Goal: Task Accomplishment & Management: Use online tool/utility

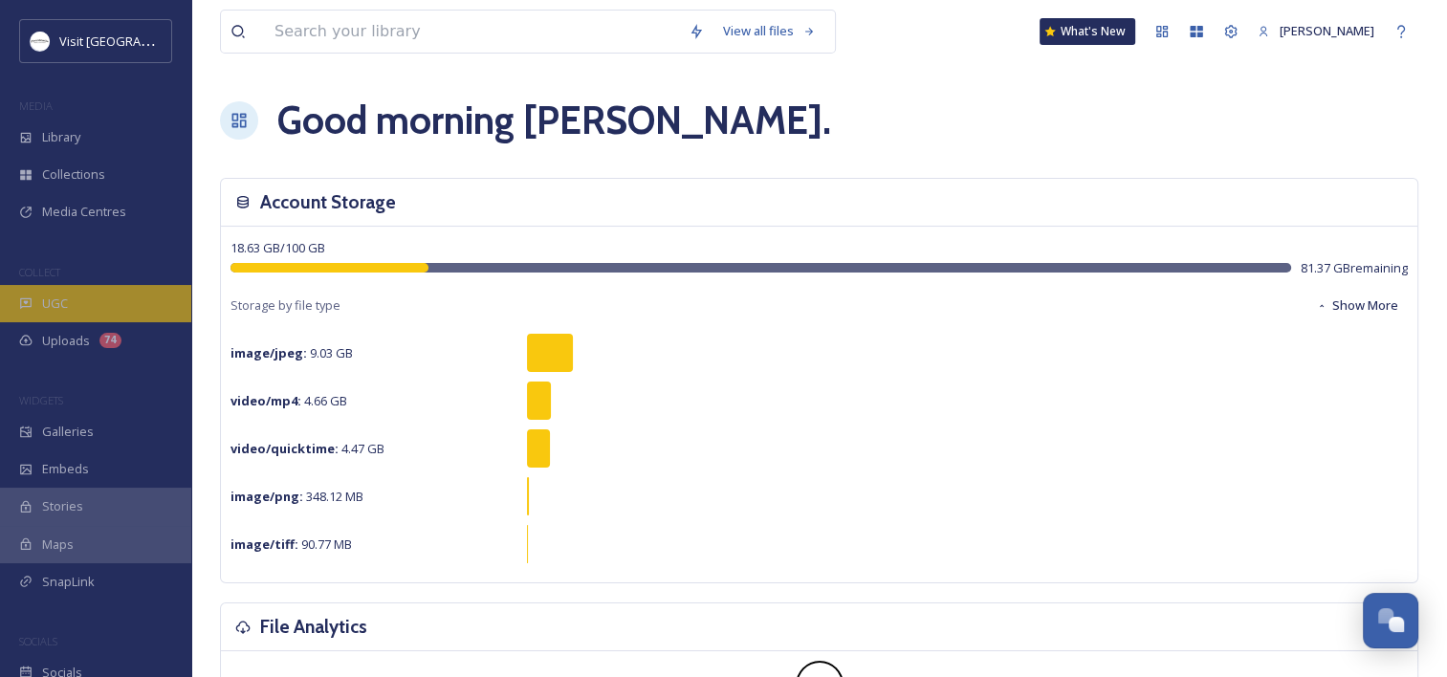
scroll to position [562, 0]
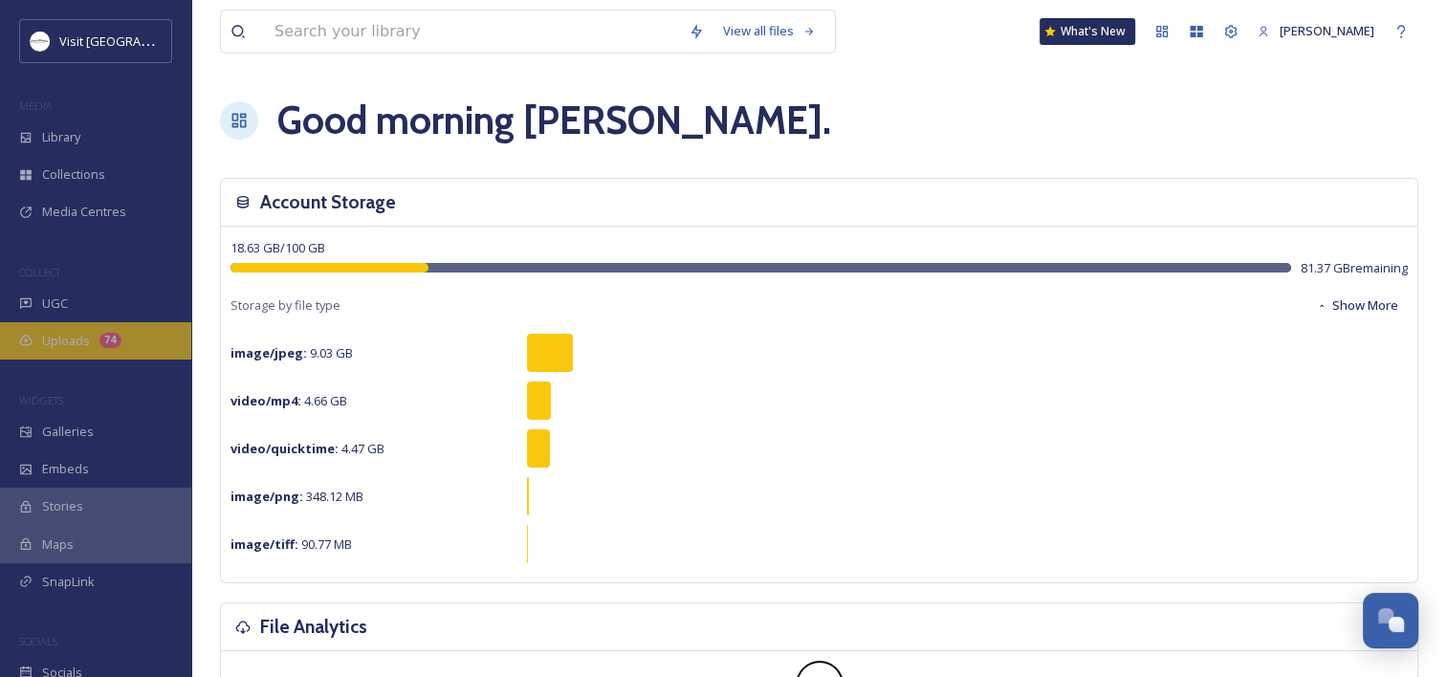
click at [67, 332] on span "Uploads" at bounding box center [66, 341] width 48 height 18
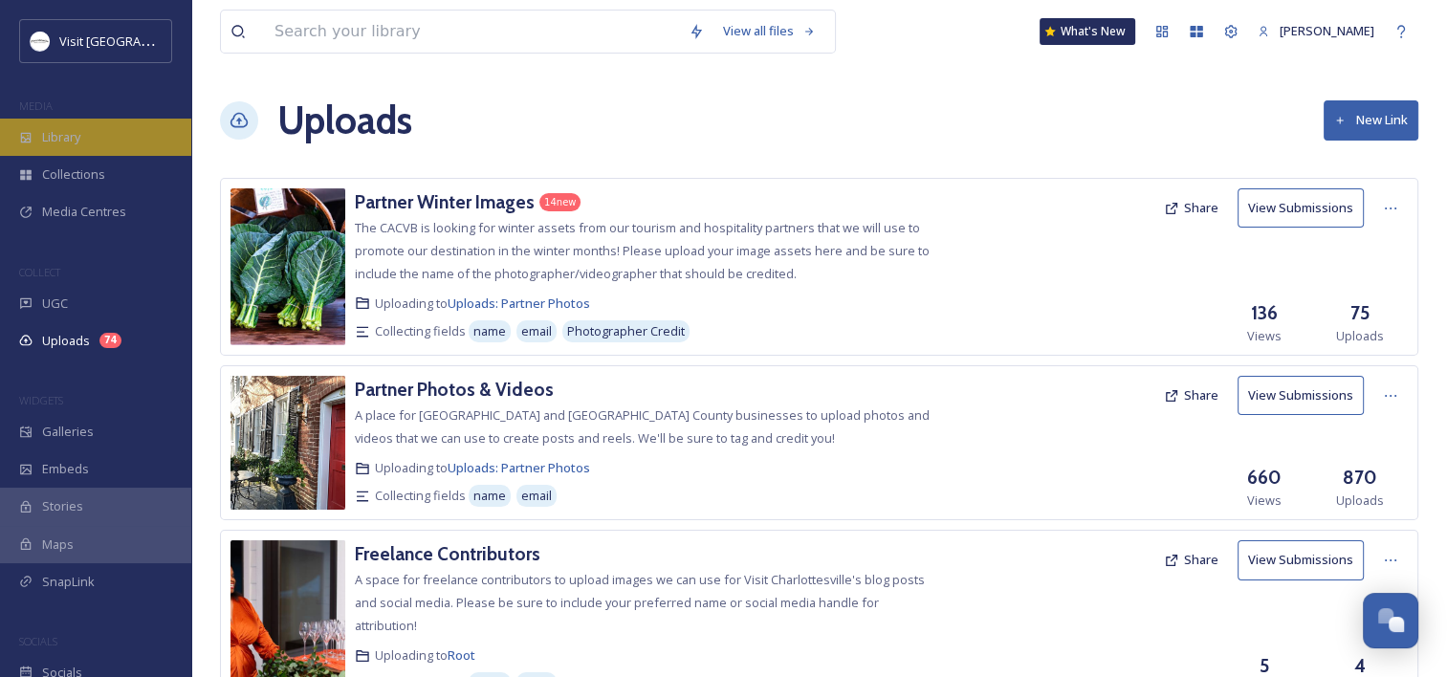
click at [77, 138] on span "Library" at bounding box center [61, 137] width 38 height 18
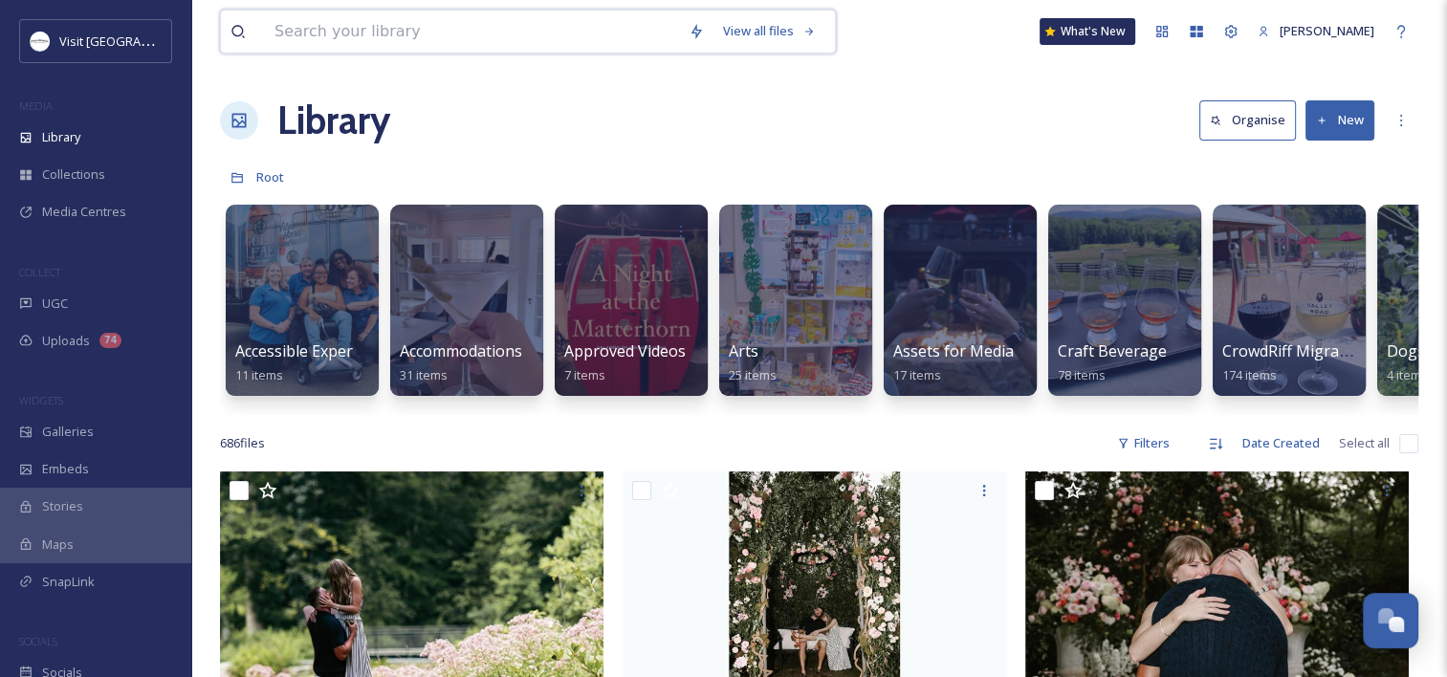
click at [389, 26] on input at bounding box center [472, 32] width 414 height 42
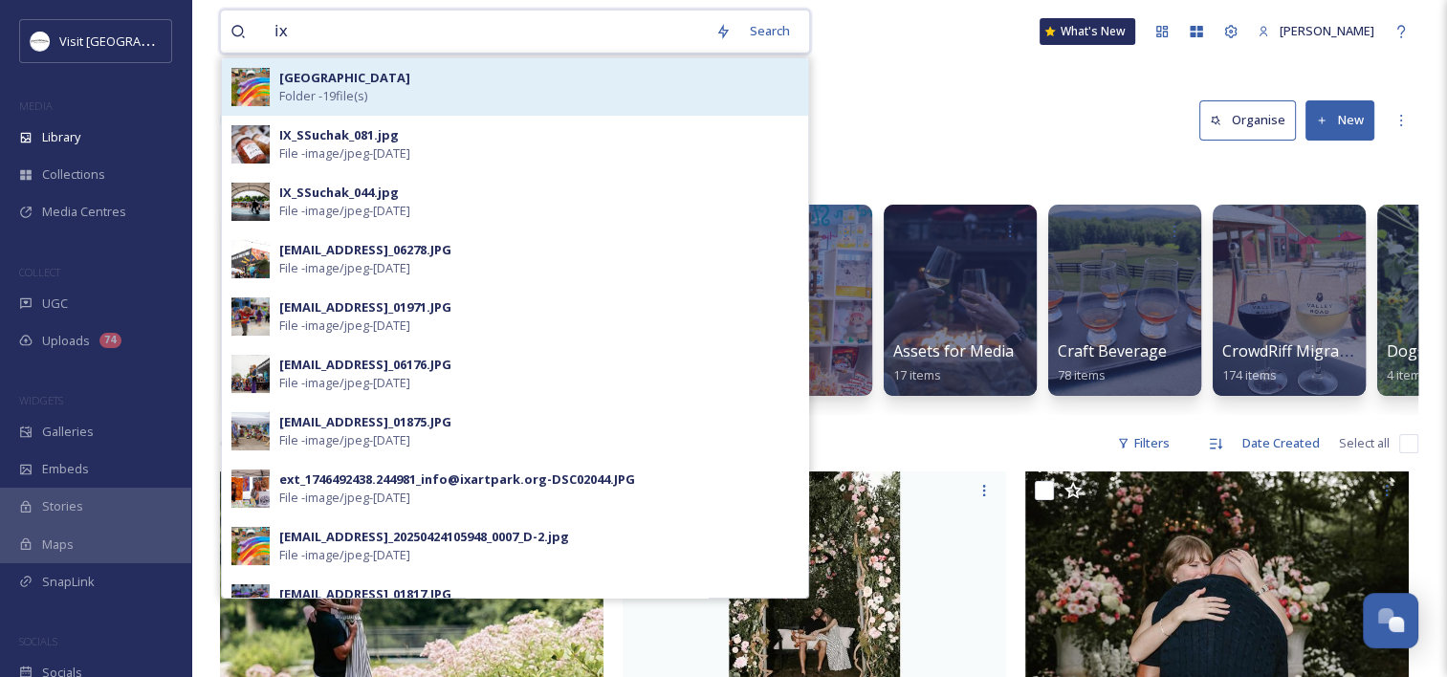
type input "ix"
click at [509, 90] on div "IX Art Park Folder - 19 file(s)" at bounding box center [538, 87] width 519 height 36
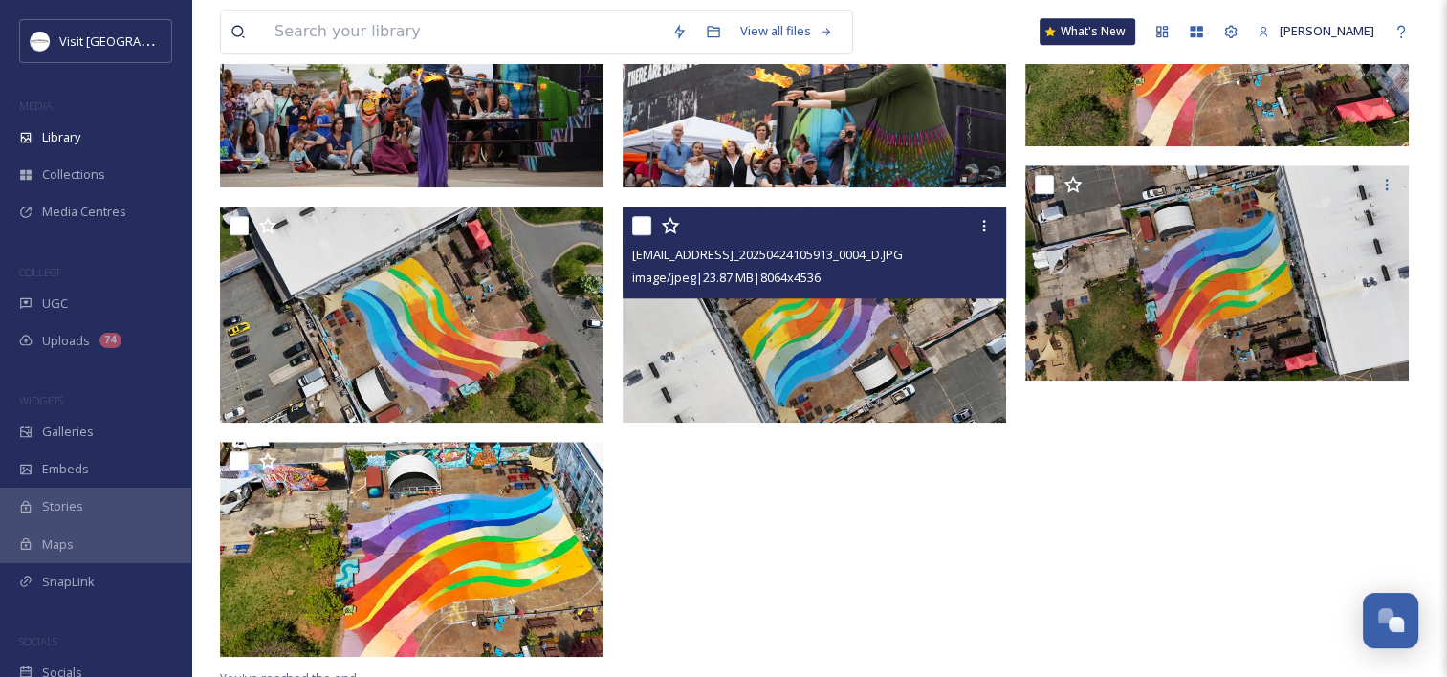
scroll to position [1760, 0]
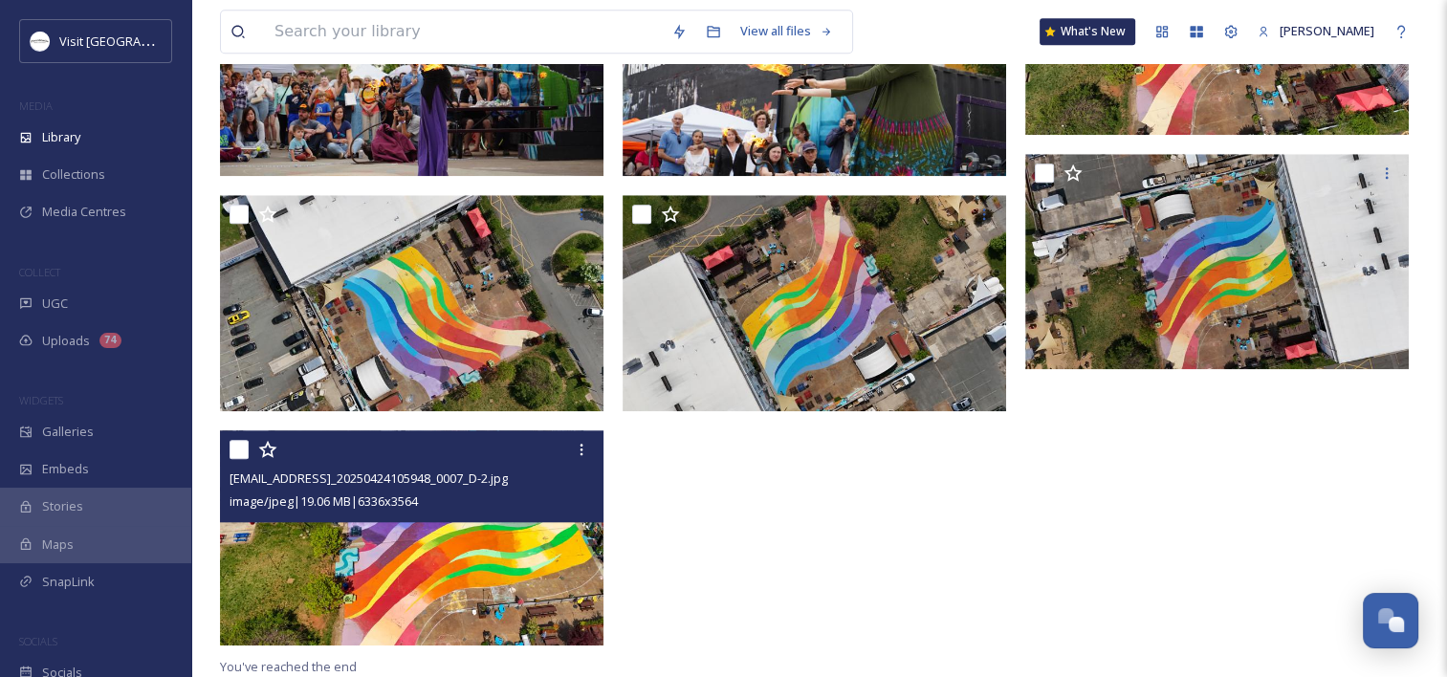
click at [425, 539] on img at bounding box center [412, 538] width 384 height 216
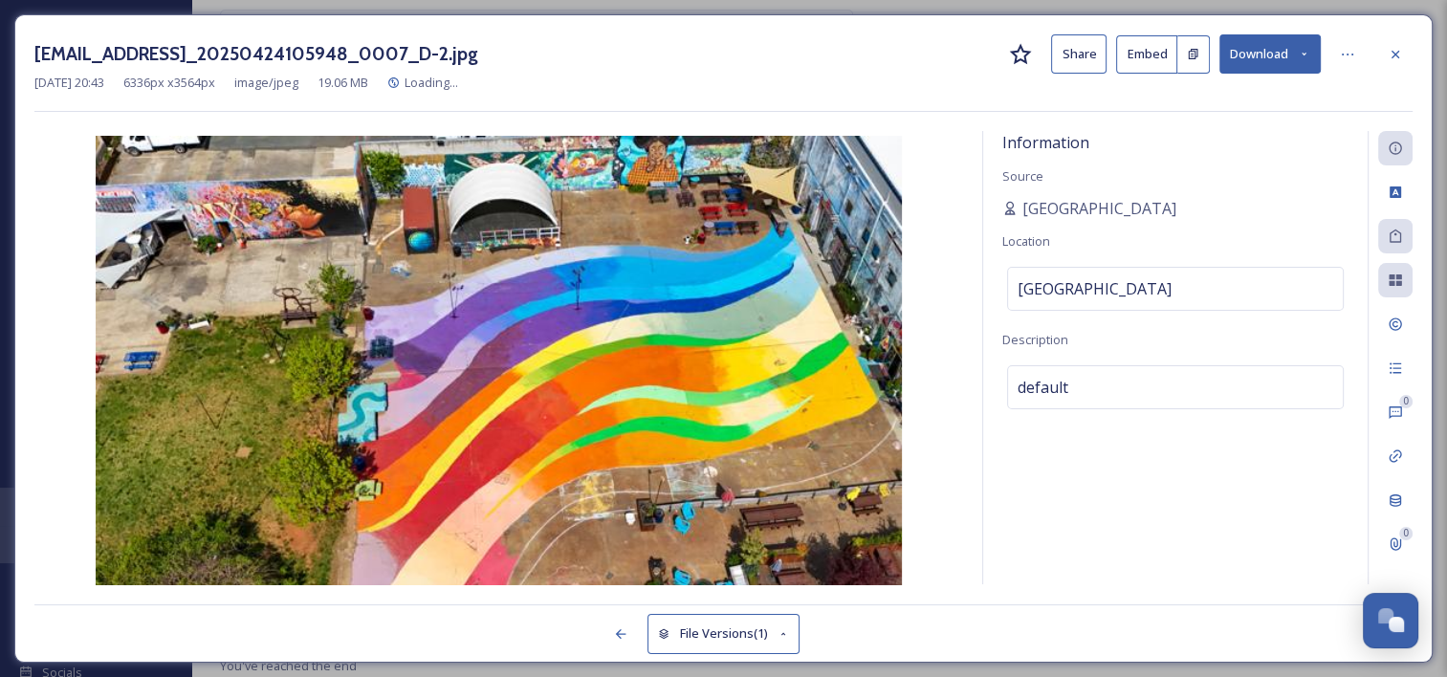
scroll to position [1526, 0]
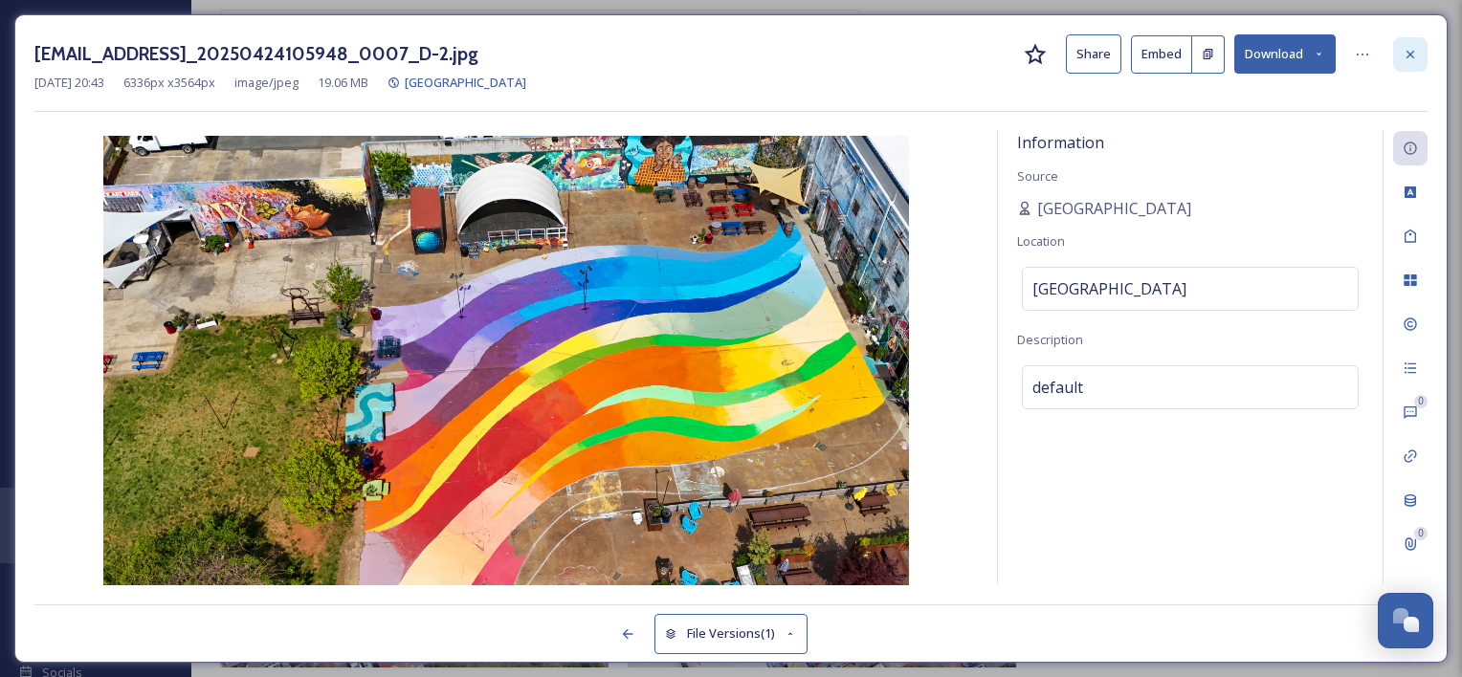
click at [1410, 50] on icon at bounding box center [1409, 54] width 15 height 15
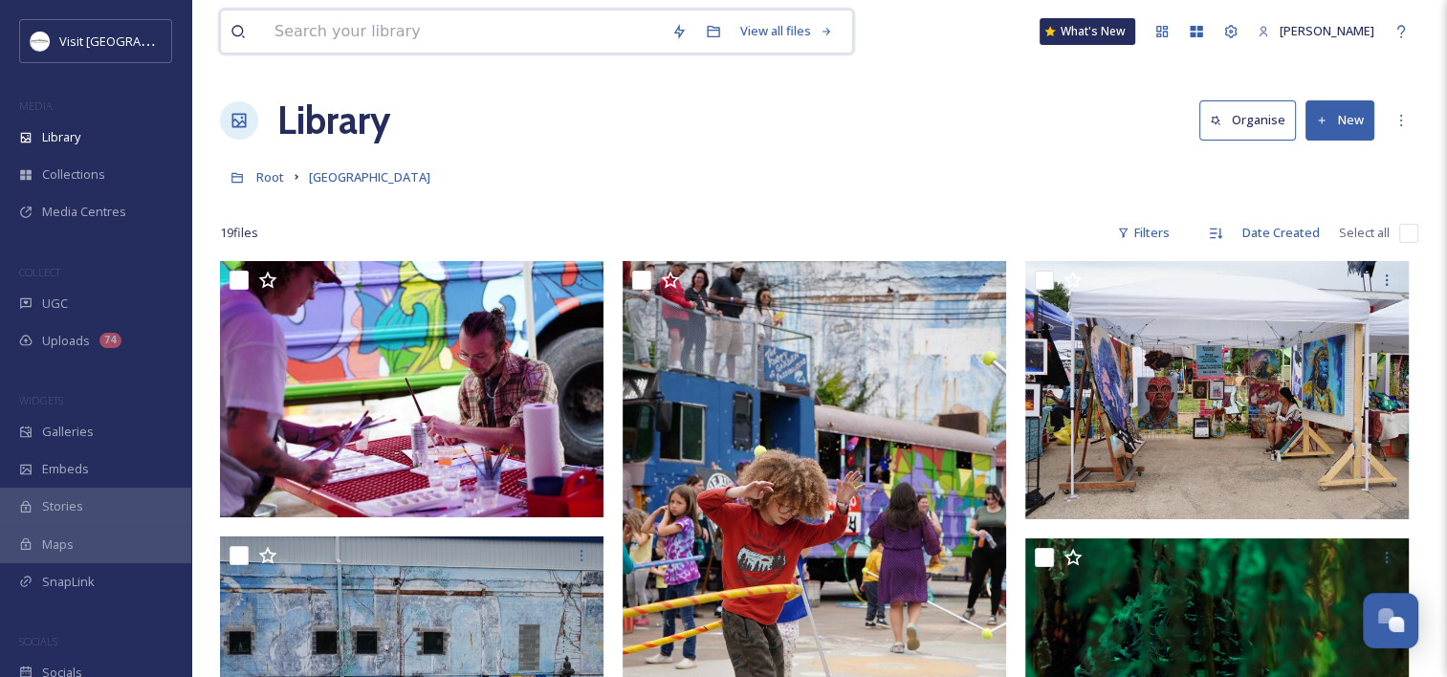
click at [345, 11] on input at bounding box center [463, 32] width 397 height 42
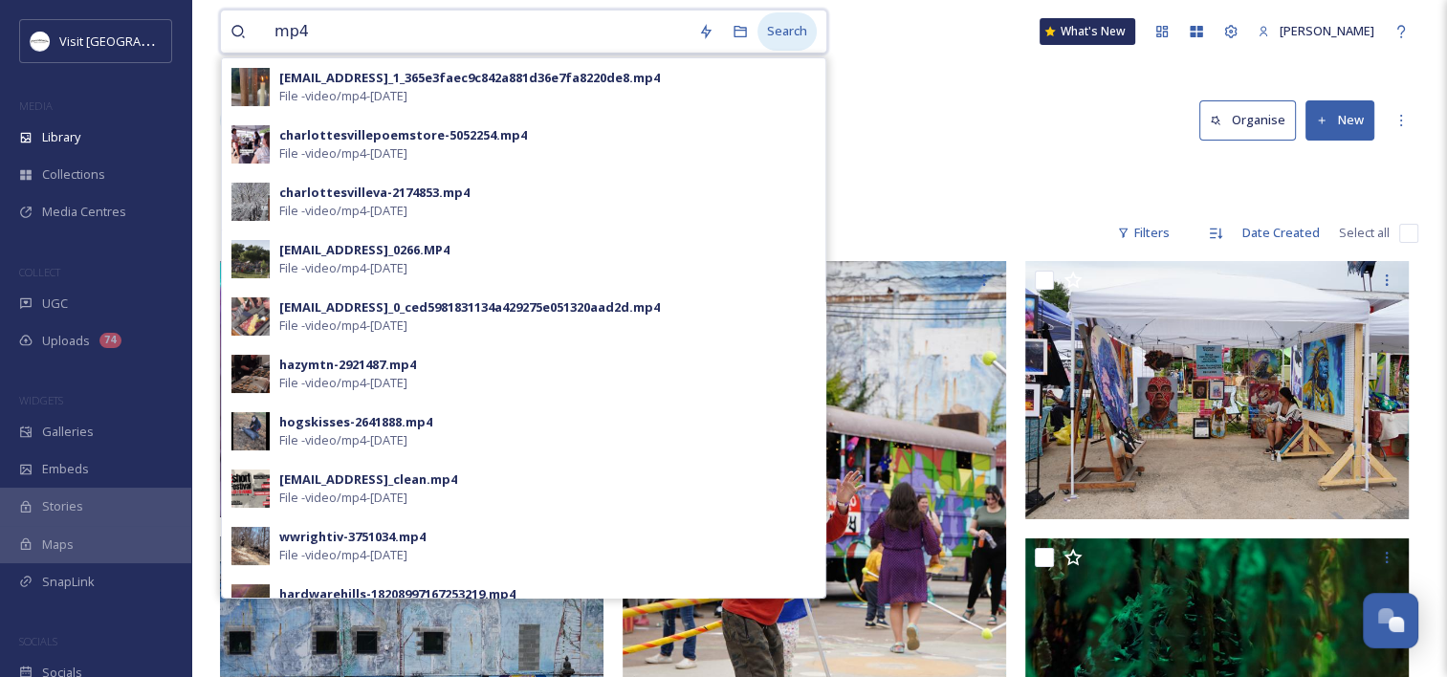
type input "mp4"
click at [788, 27] on div "Search" at bounding box center [787, 30] width 59 height 37
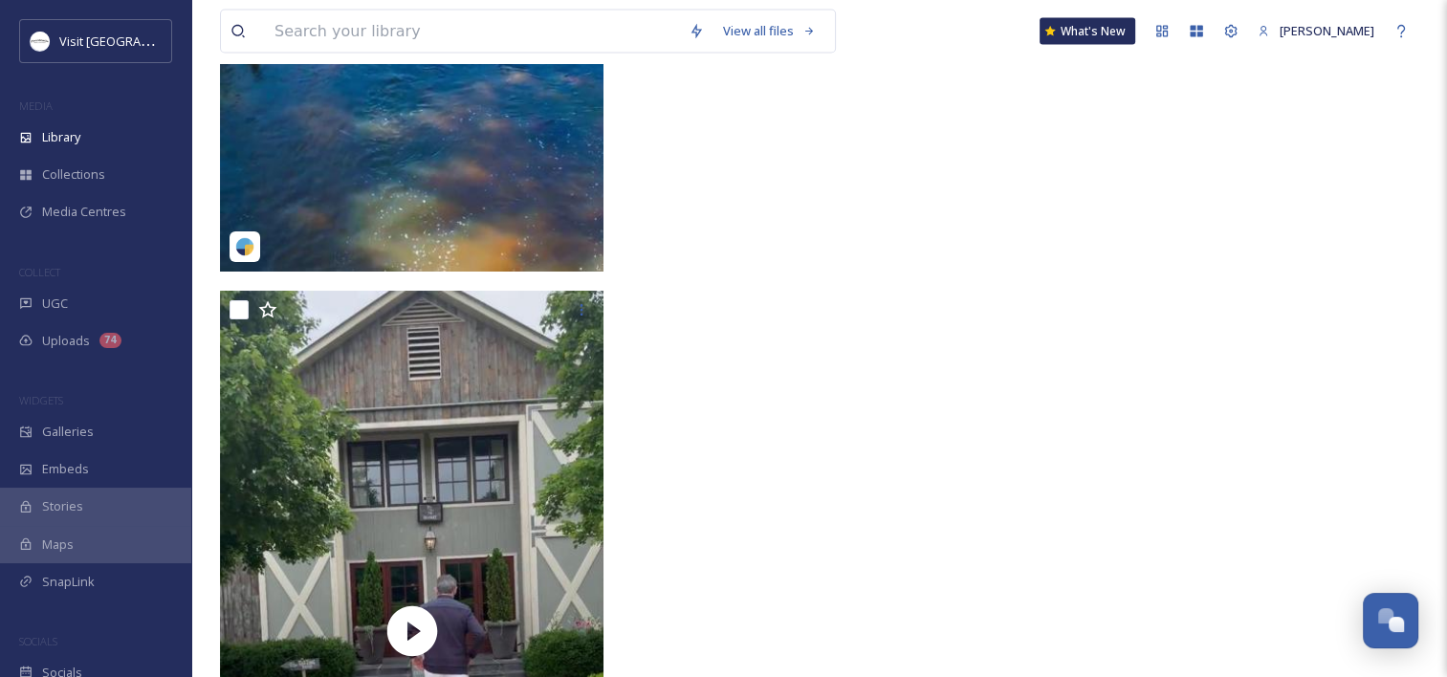
scroll to position [18174, 0]
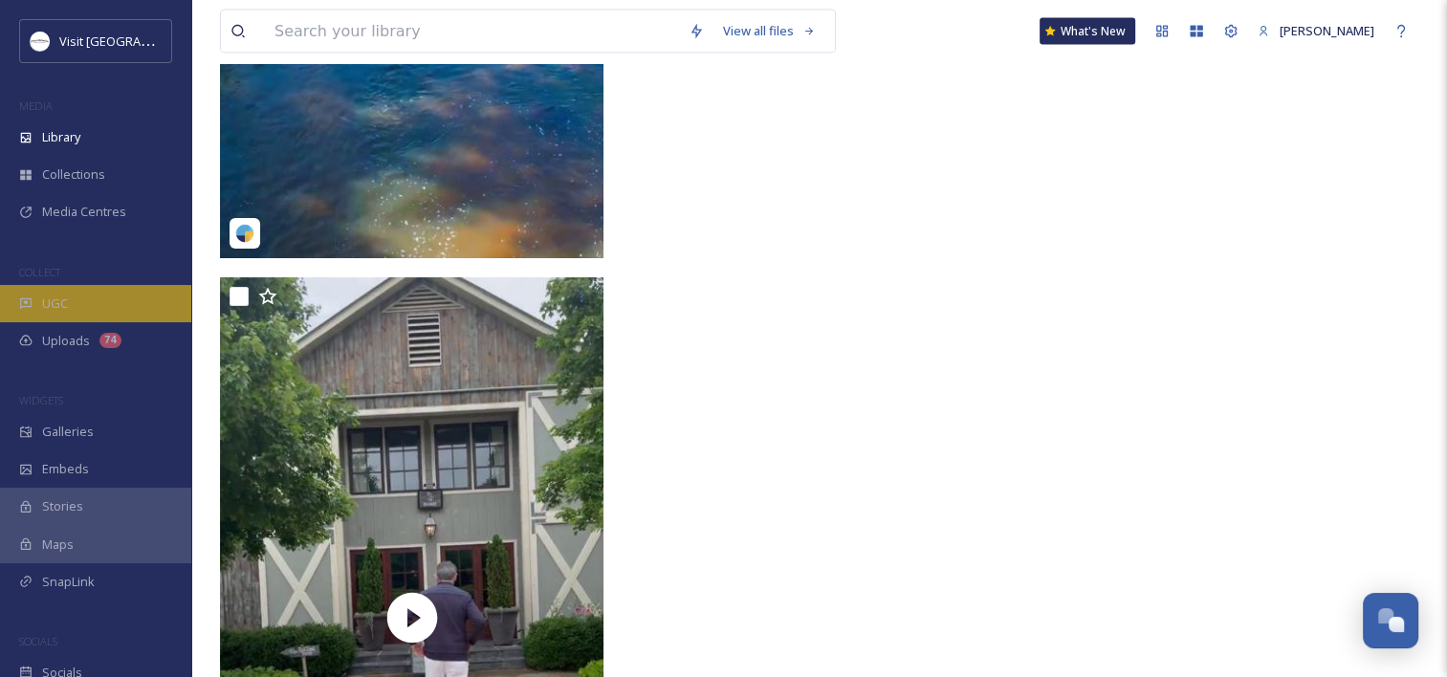
click at [62, 291] on div "UGC" at bounding box center [95, 303] width 191 height 37
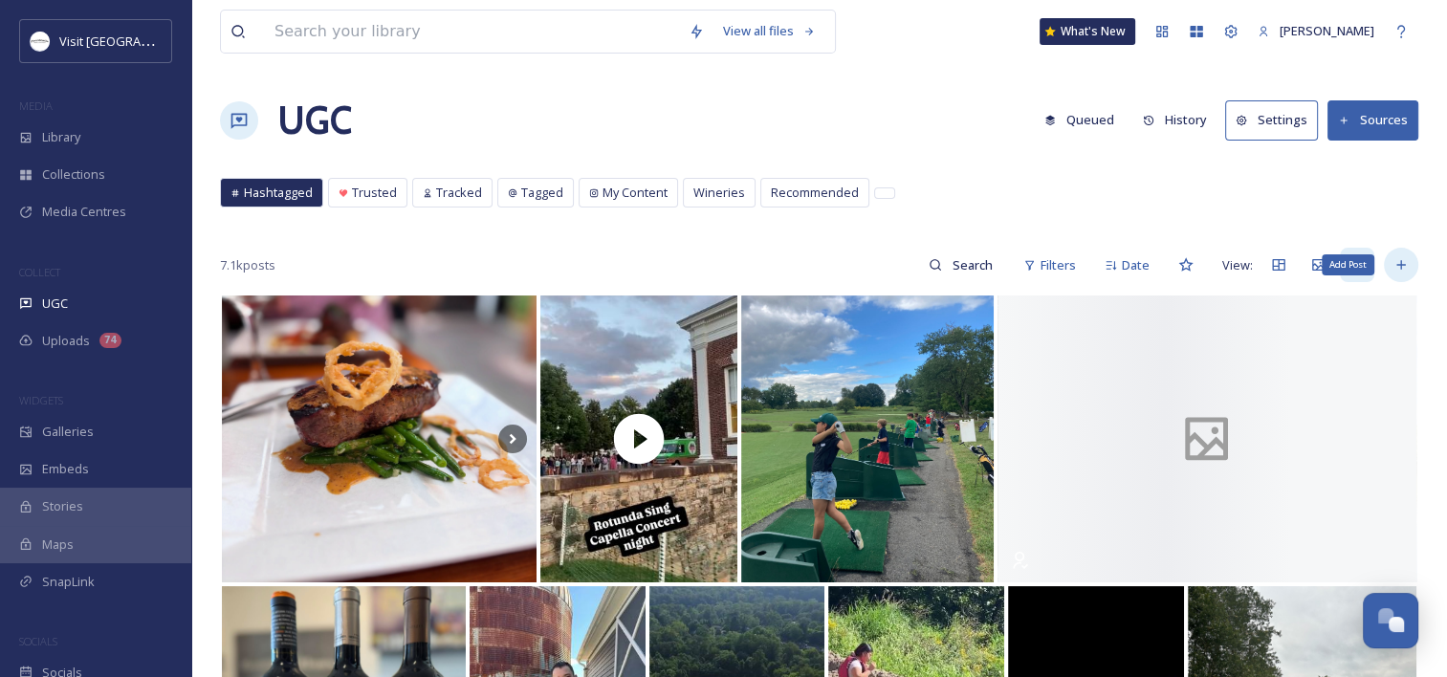
click at [1408, 253] on div "Add Post" at bounding box center [1401, 265] width 34 height 34
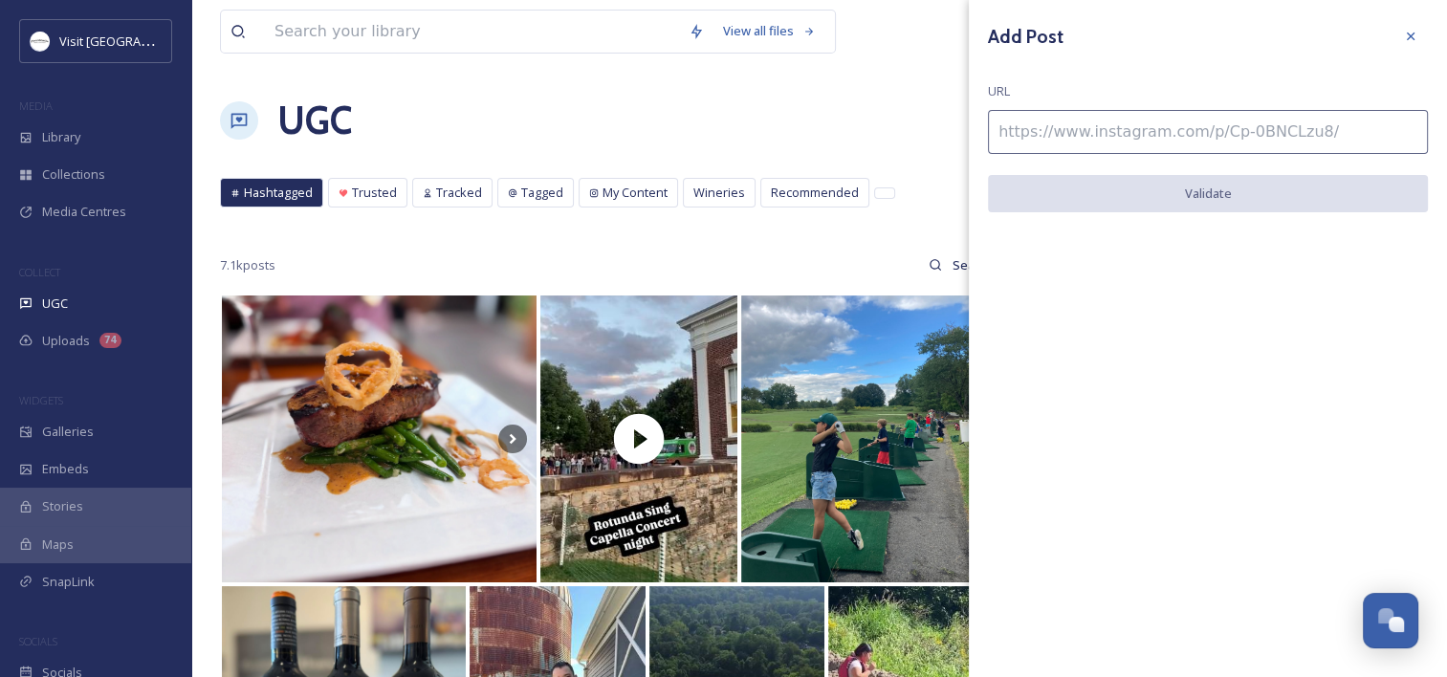
click at [1106, 122] on input at bounding box center [1208, 132] width 440 height 44
paste input "[URL][DOMAIN_NAME]"
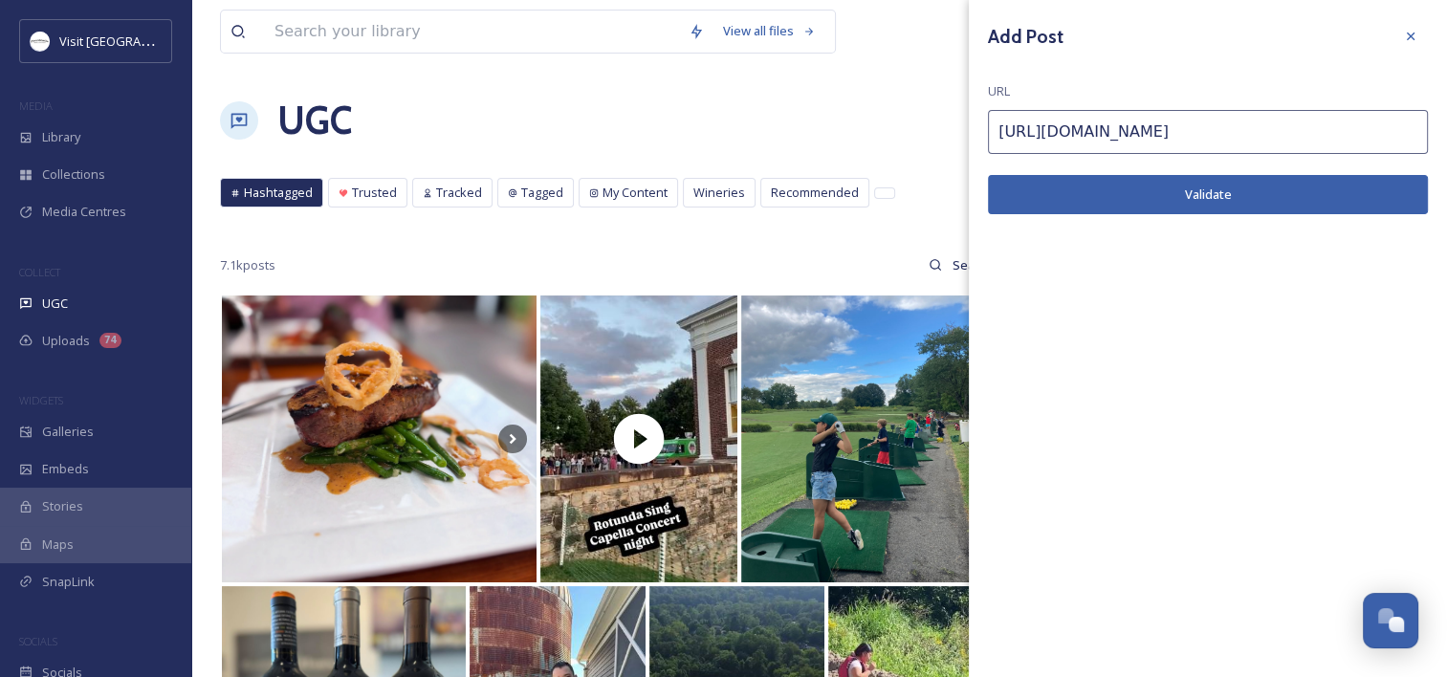
type input "[URL][DOMAIN_NAME]"
click at [1163, 186] on button "Validate" at bounding box center [1208, 194] width 440 height 39
click at [1220, 187] on button "Add Post" at bounding box center [1208, 194] width 440 height 39
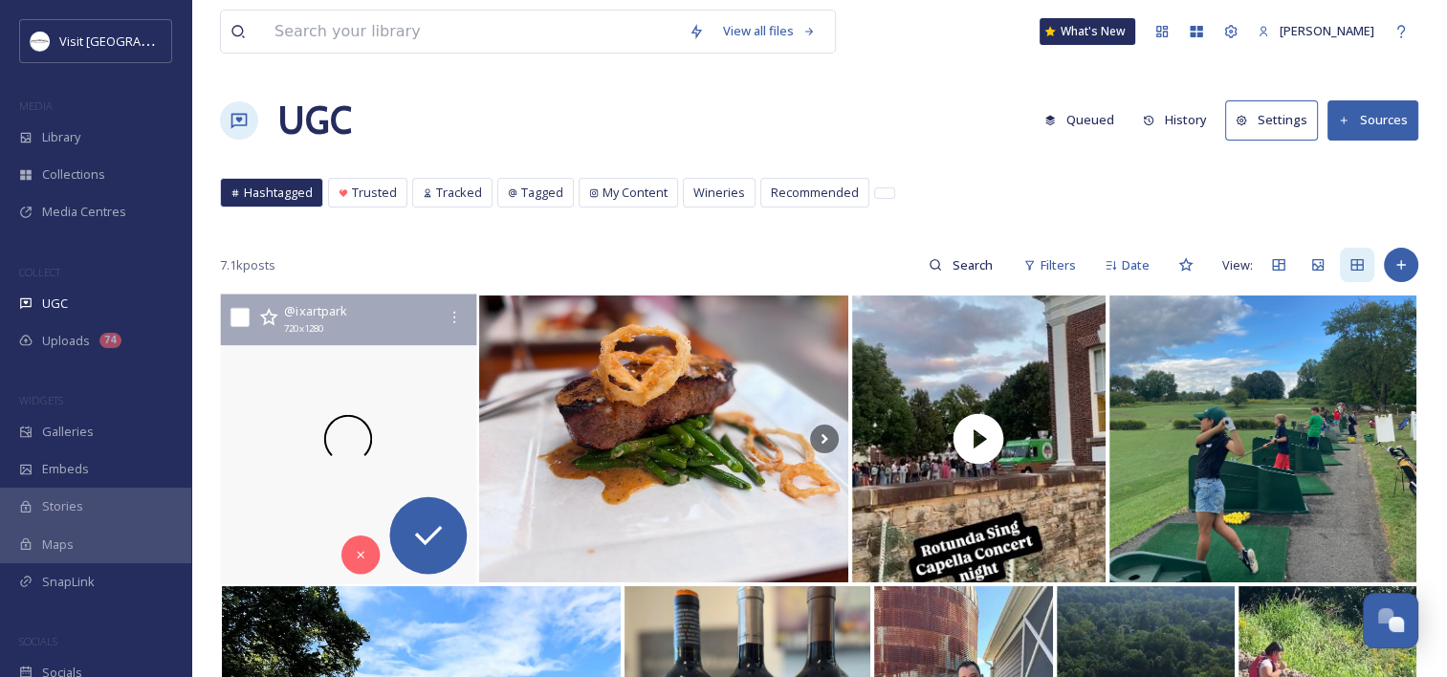
click at [329, 389] on div at bounding box center [348, 440] width 255 height 290
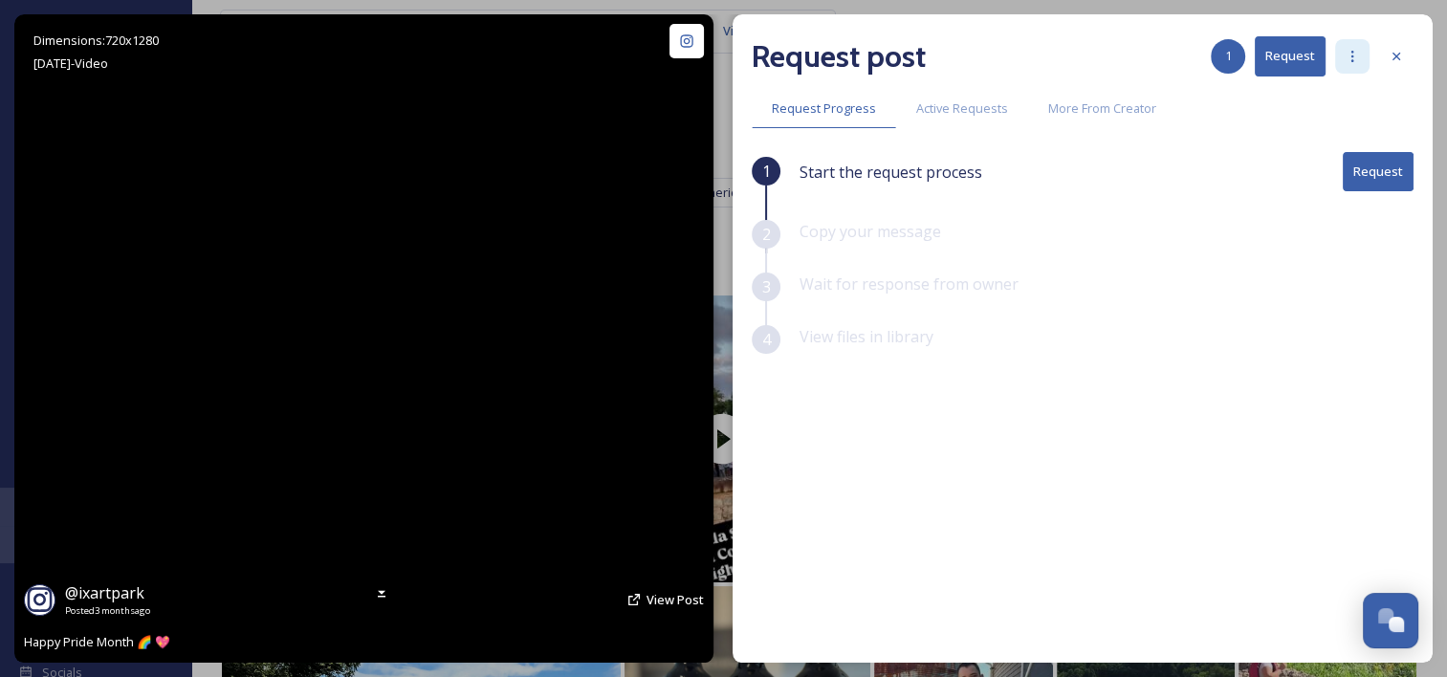
click at [1350, 61] on icon at bounding box center [1352, 56] width 15 height 15
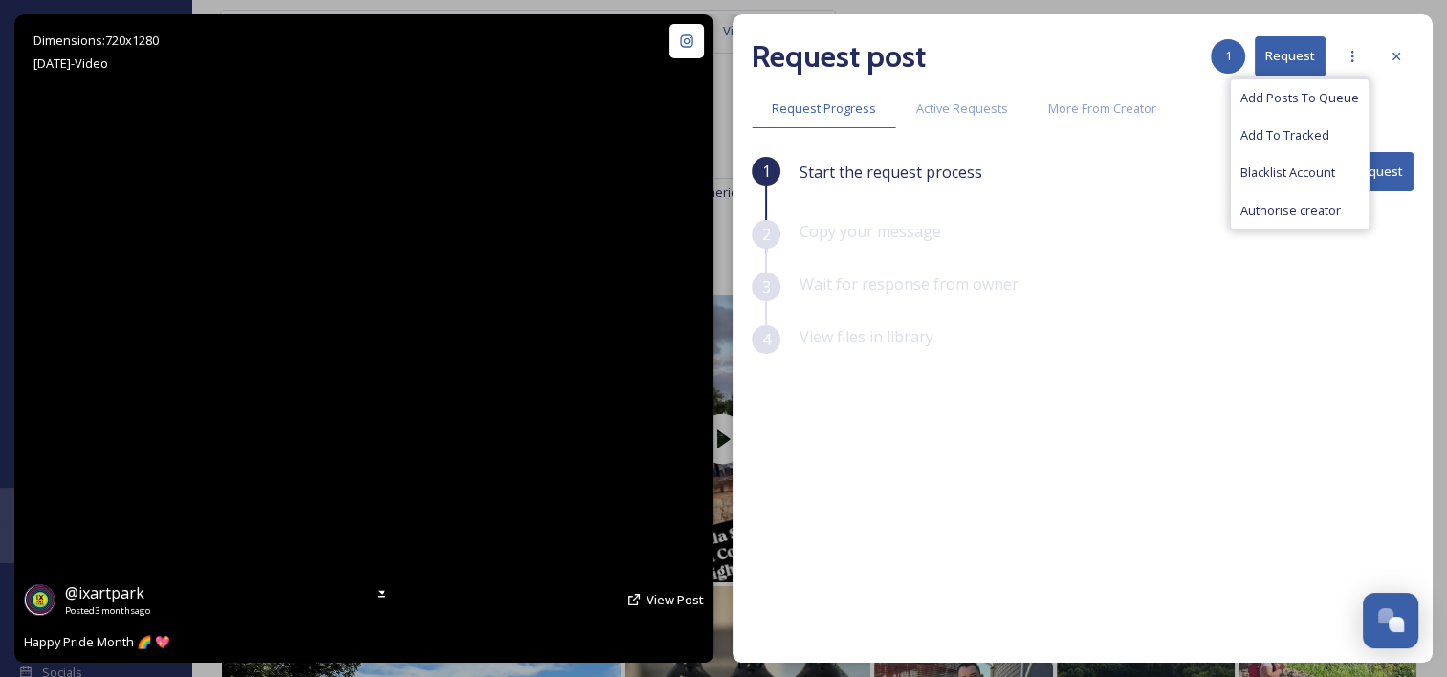
click at [1290, 56] on button "Request" at bounding box center [1290, 55] width 71 height 39
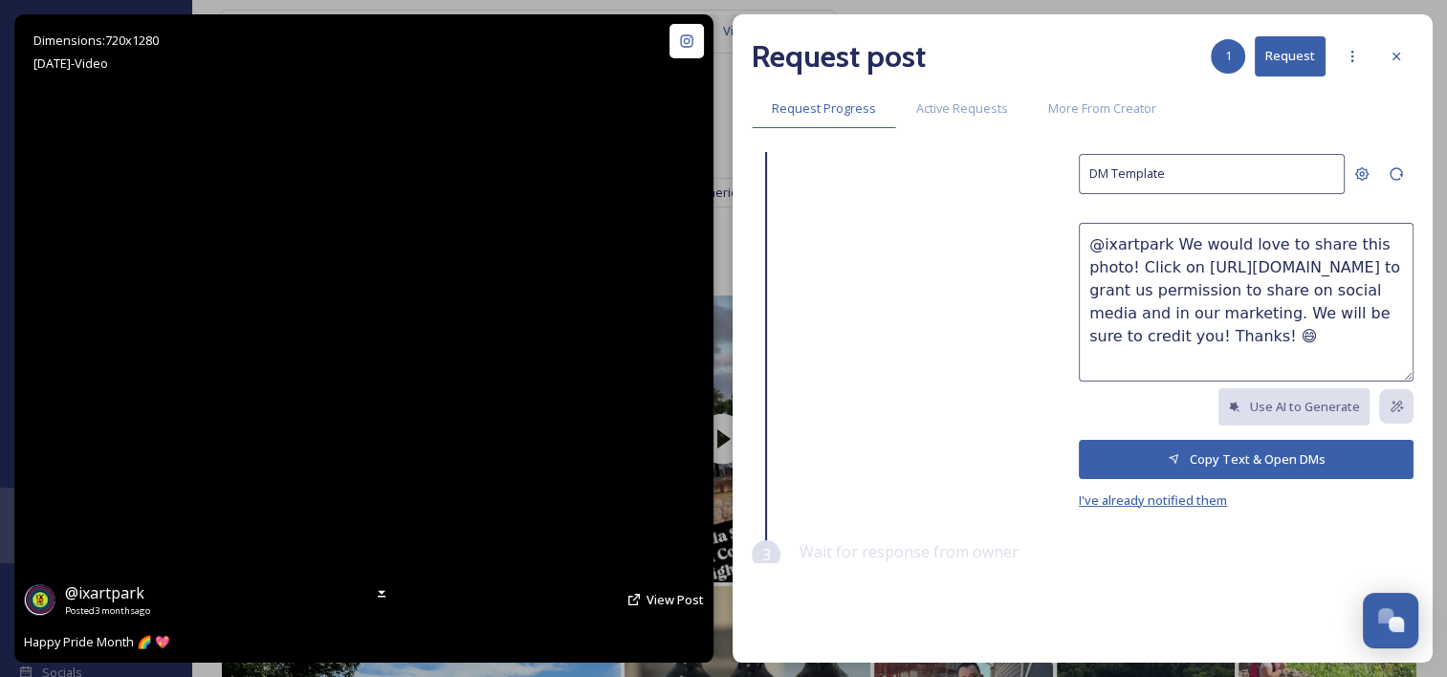
scroll to position [91, 0]
click at [1159, 496] on span "I've already notified them" at bounding box center [1153, 499] width 148 height 17
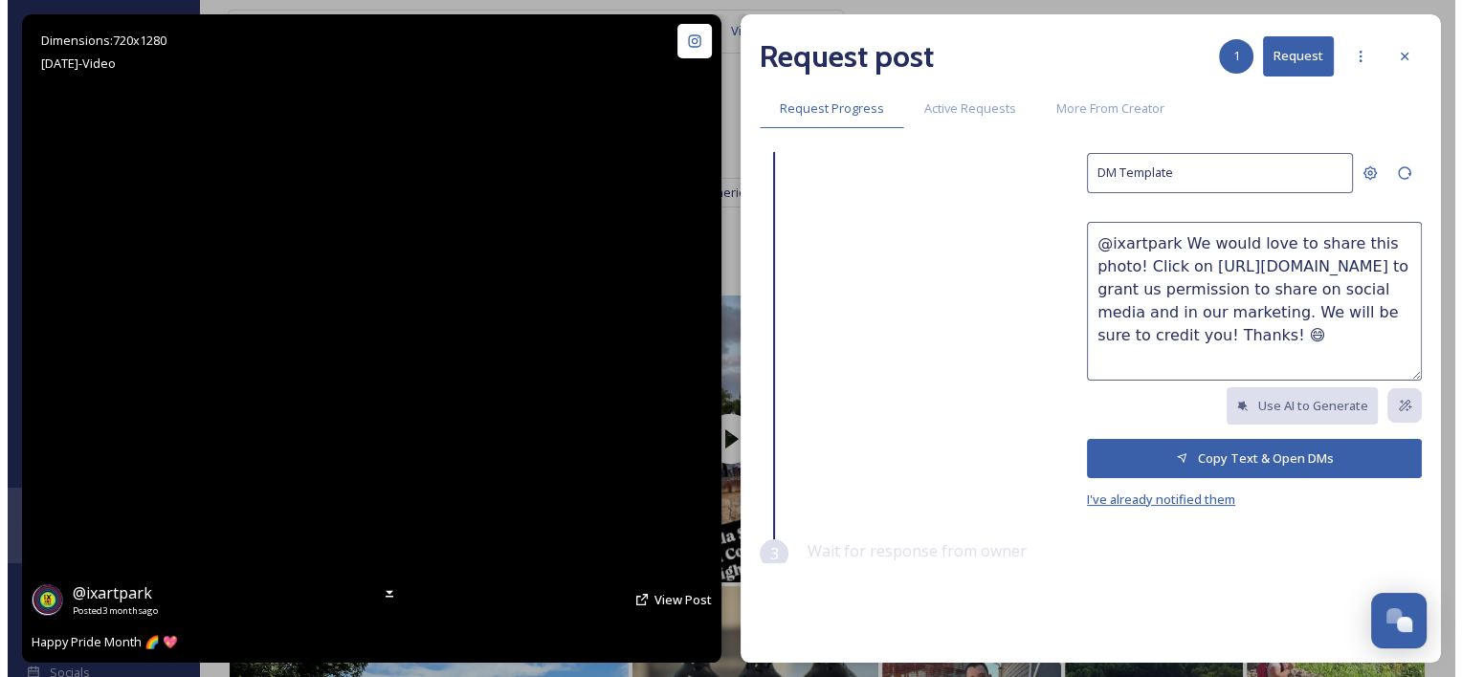
scroll to position [0, 0]
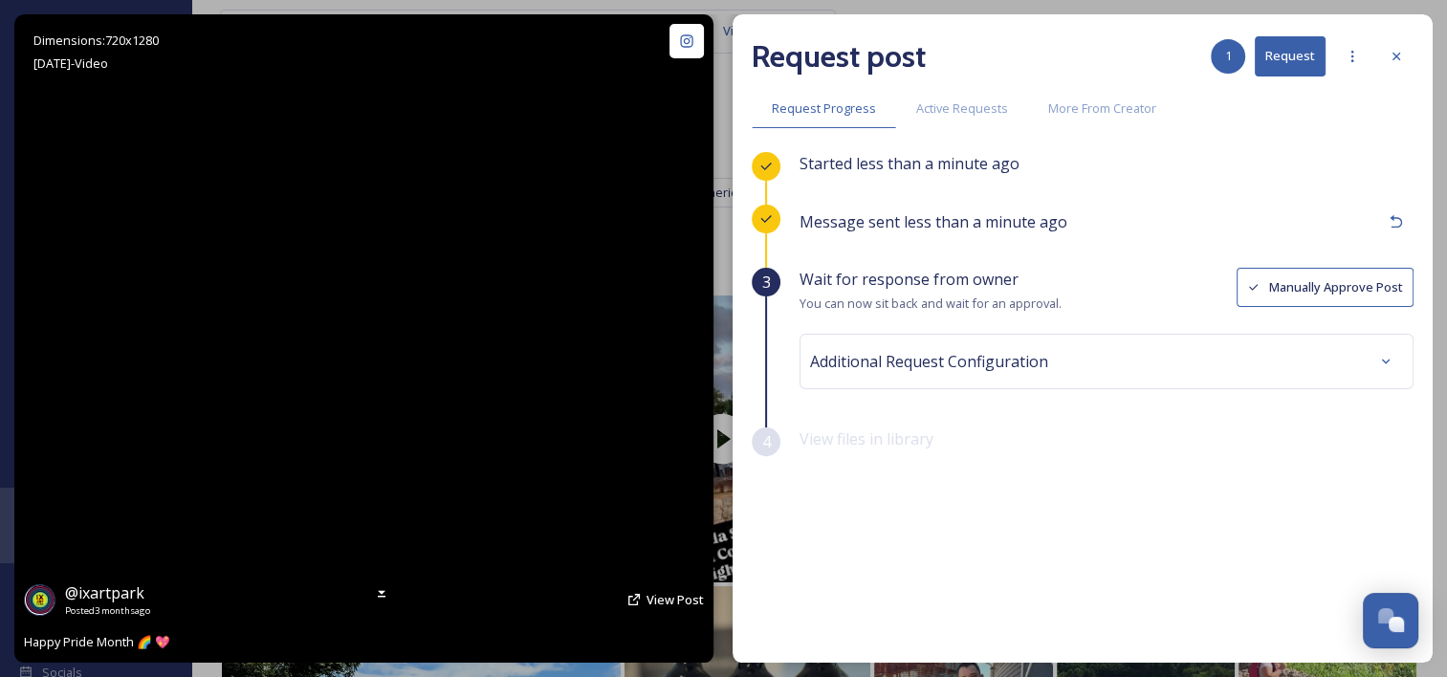
click at [1347, 280] on button "Manually Approve Post" at bounding box center [1325, 287] width 177 height 39
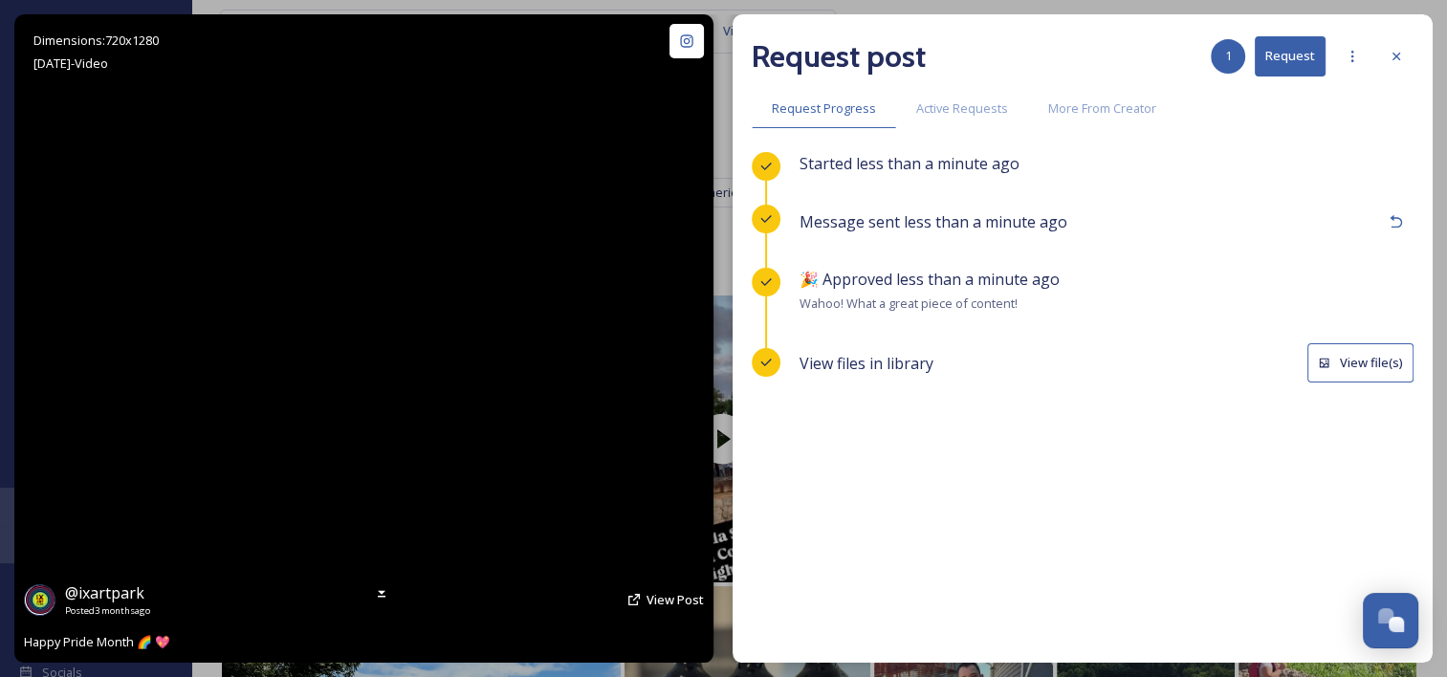
click at [1358, 363] on button "View file(s)" at bounding box center [1361, 362] width 106 height 39
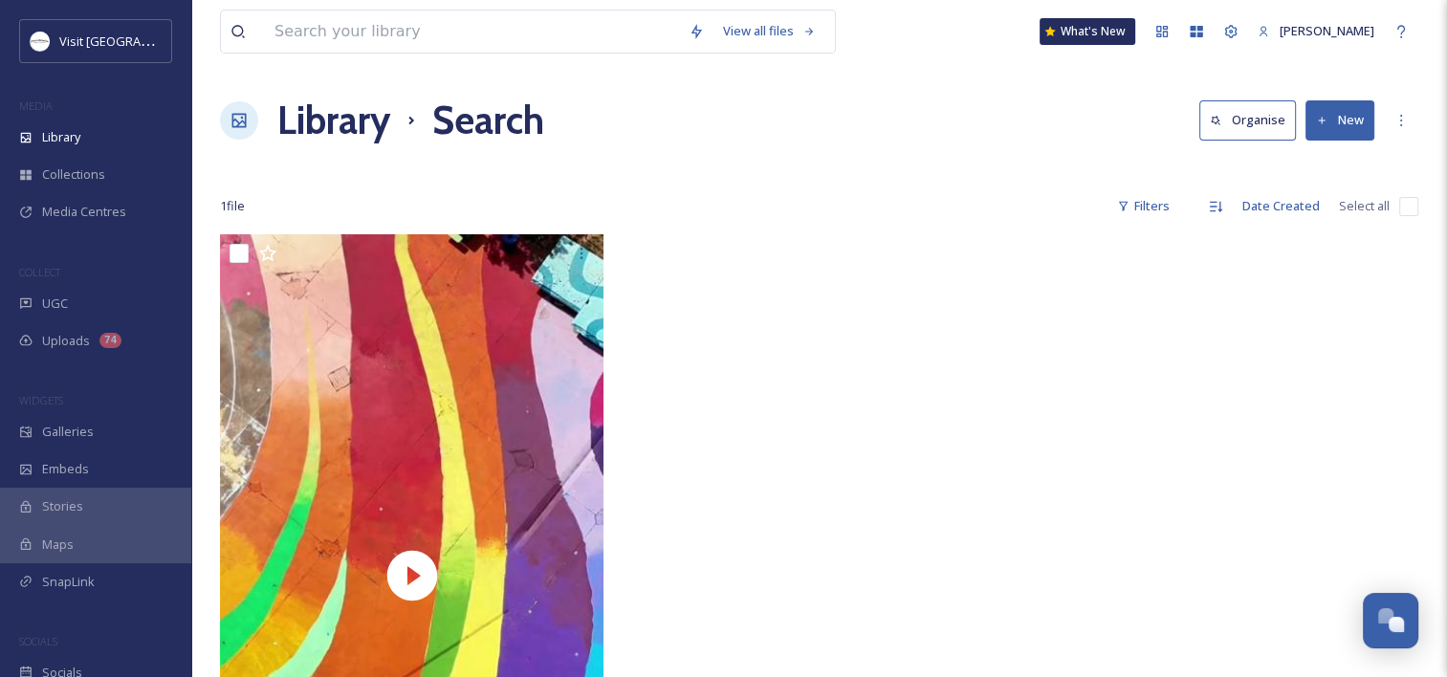
click at [478, 388] on video "ixartpark-5597574.mp4" at bounding box center [412, 575] width 384 height 682
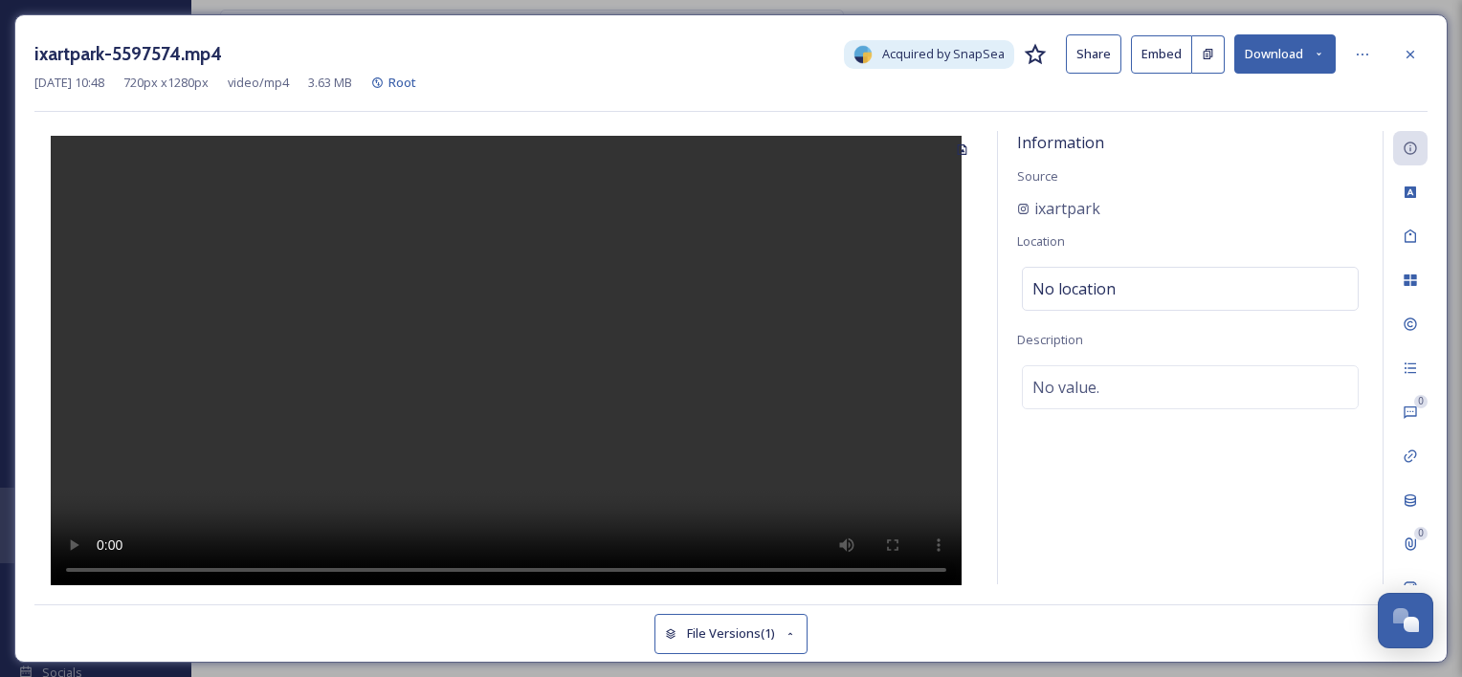
click at [1289, 42] on button "Download" at bounding box center [1284, 53] width 101 height 39
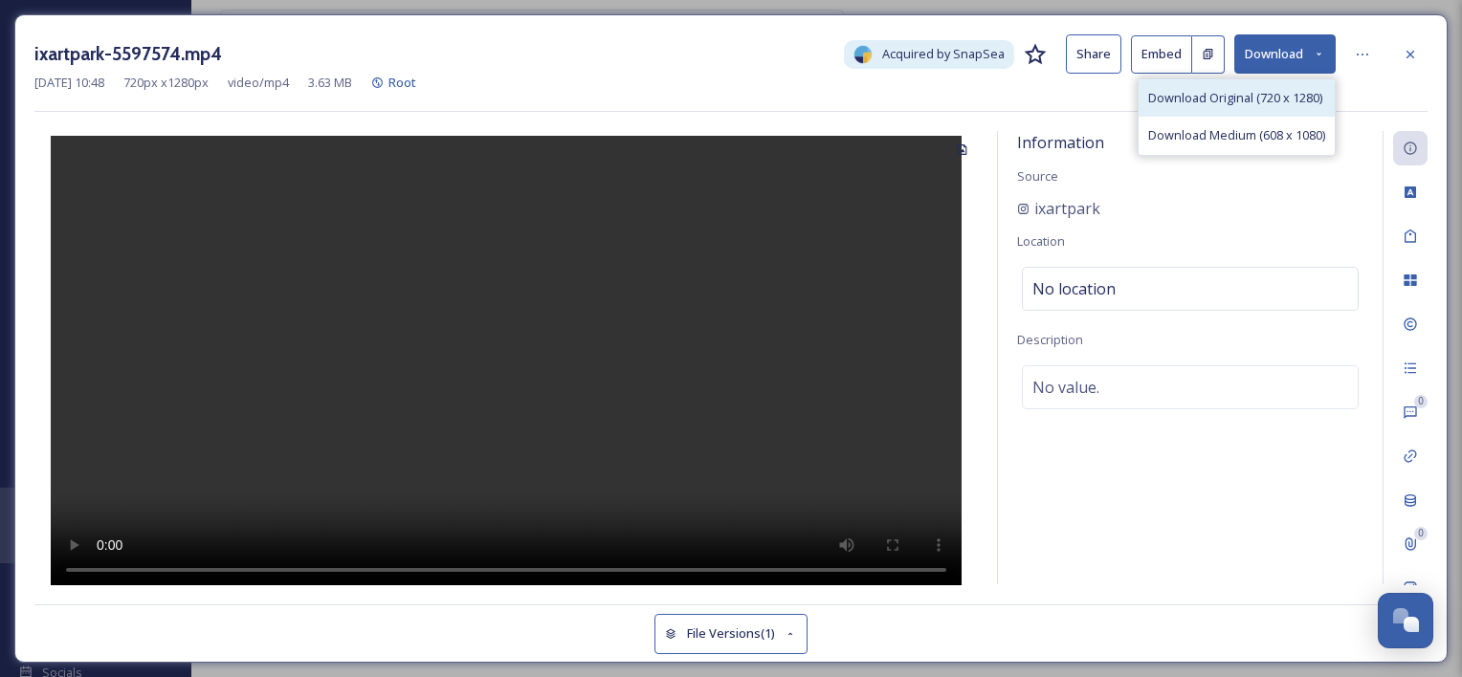
click at [1255, 93] on span "Download Original (720 x 1280)" at bounding box center [1235, 98] width 174 height 18
